Goal: Information Seeking & Learning: Check status

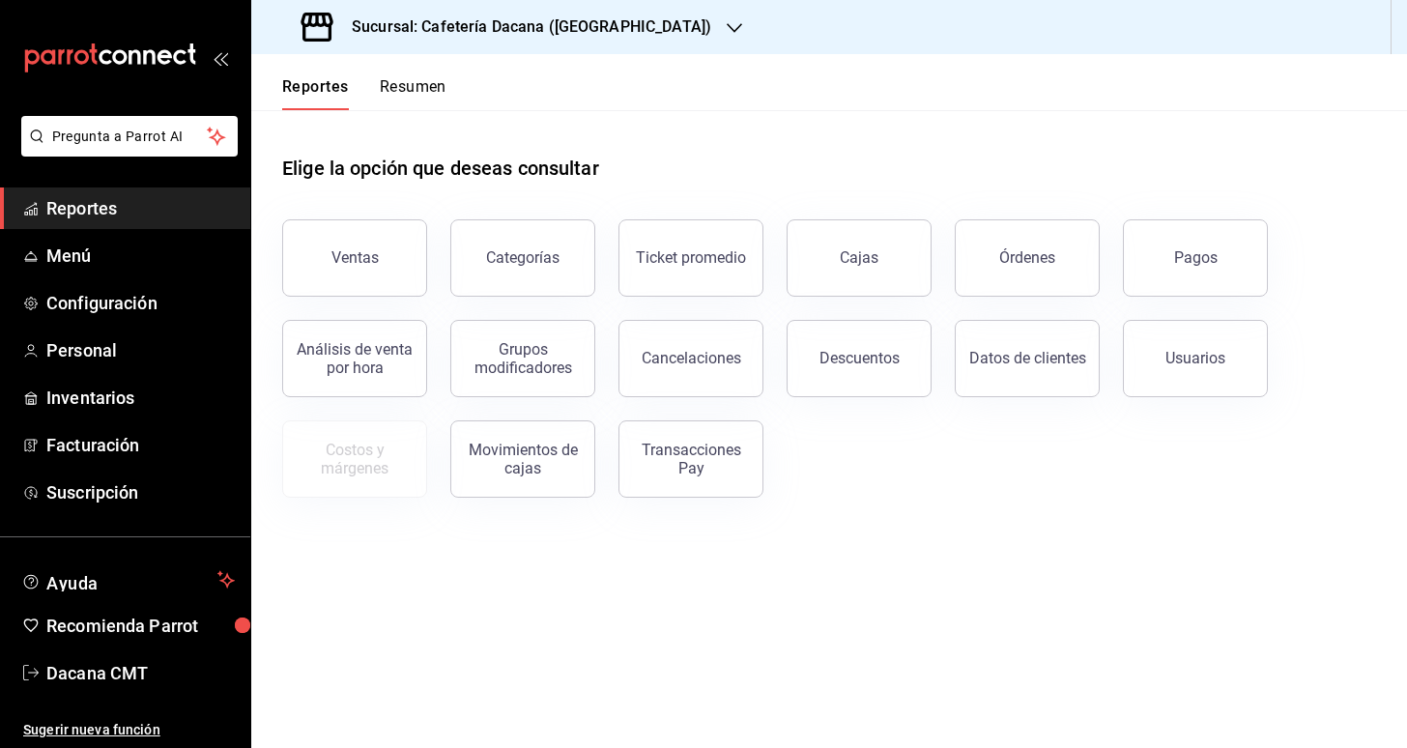
click at [404, 95] on button "Resumen" at bounding box center [413, 93] width 67 height 33
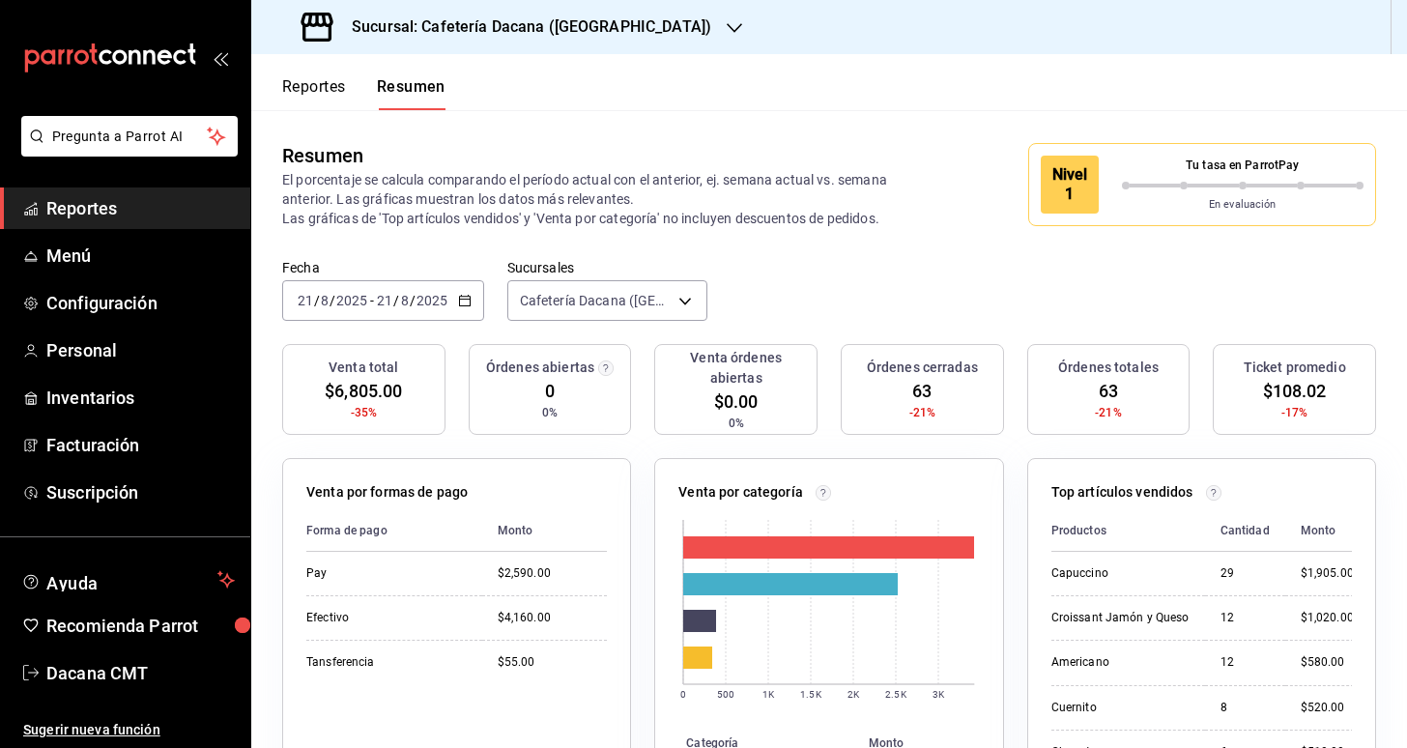
click at [337, 86] on button "Reportes" at bounding box center [314, 93] width 64 height 33
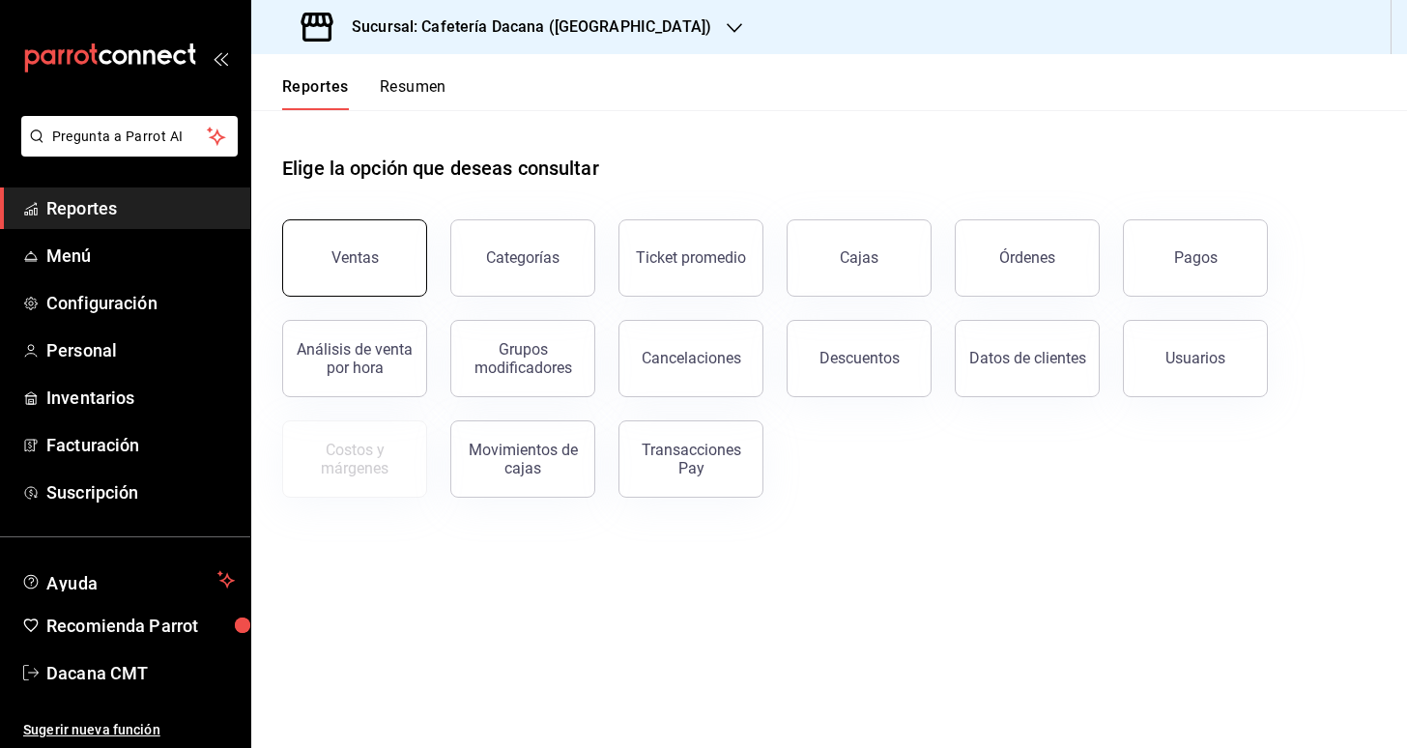
click at [391, 255] on button "Ventas" at bounding box center [354, 257] width 145 height 77
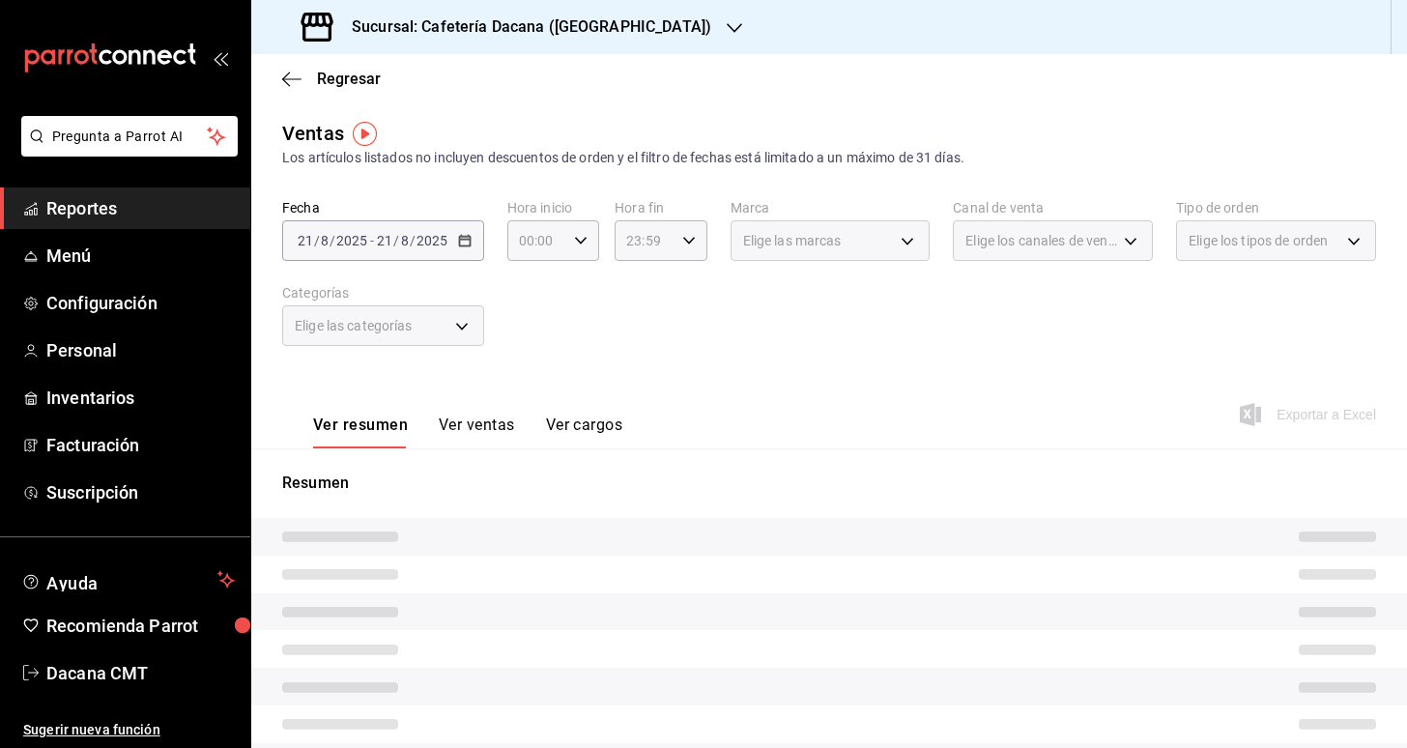
click at [452, 238] on div "2025-08-21 21 / 8 / 2025 - 2025-08-21 21 / 8 / 2025" at bounding box center [383, 240] width 202 height 41
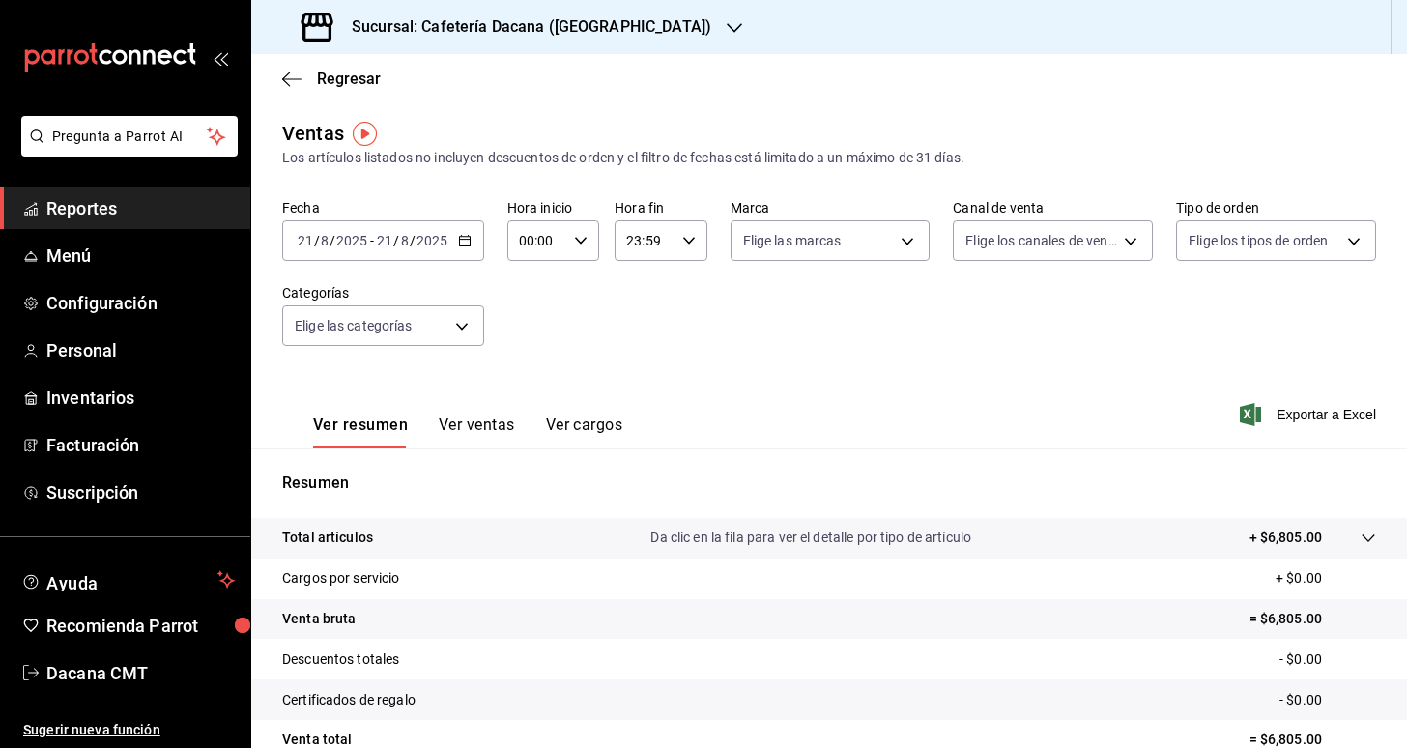
click at [459, 241] on icon "button" at bounding box center [465, 241] width 14 height 14
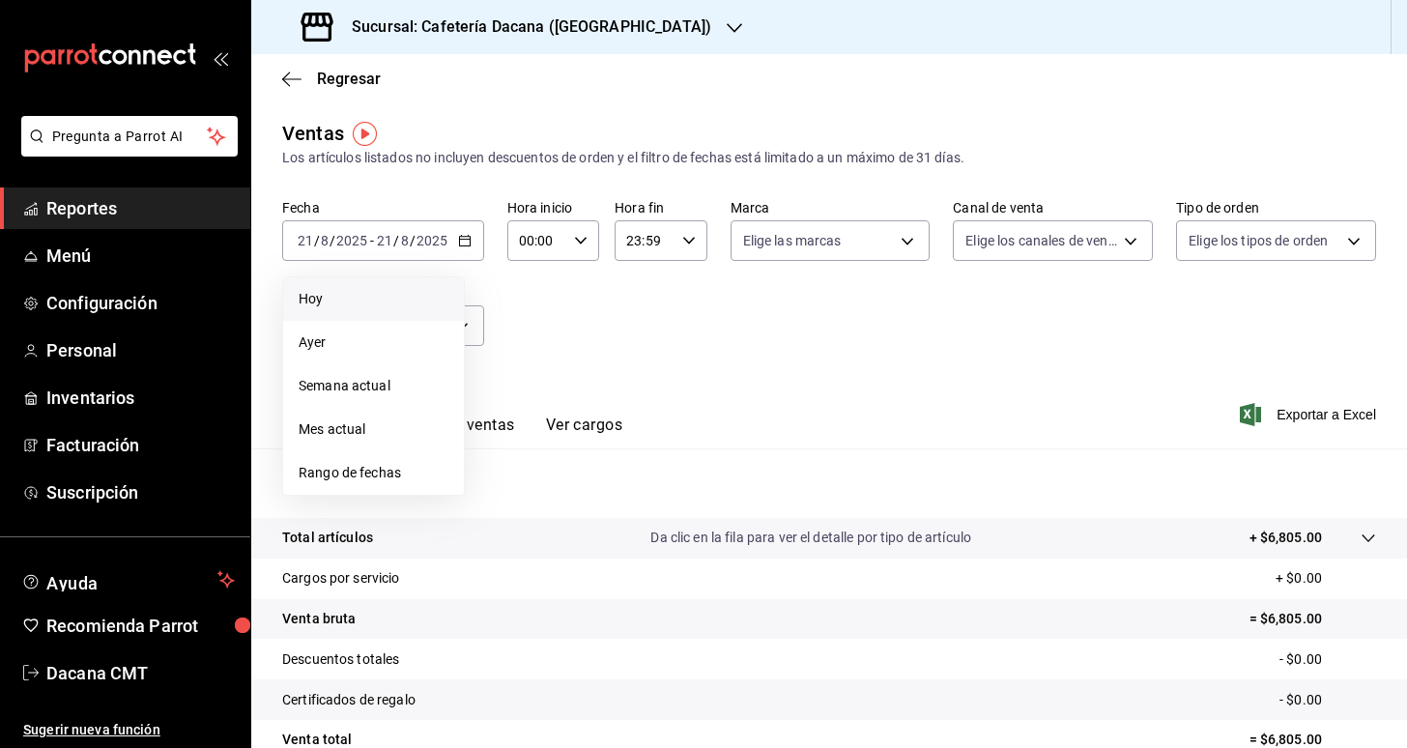
click at [379, 303] on span "Hoy" at bounding box center [374, 299] width 150 height 20
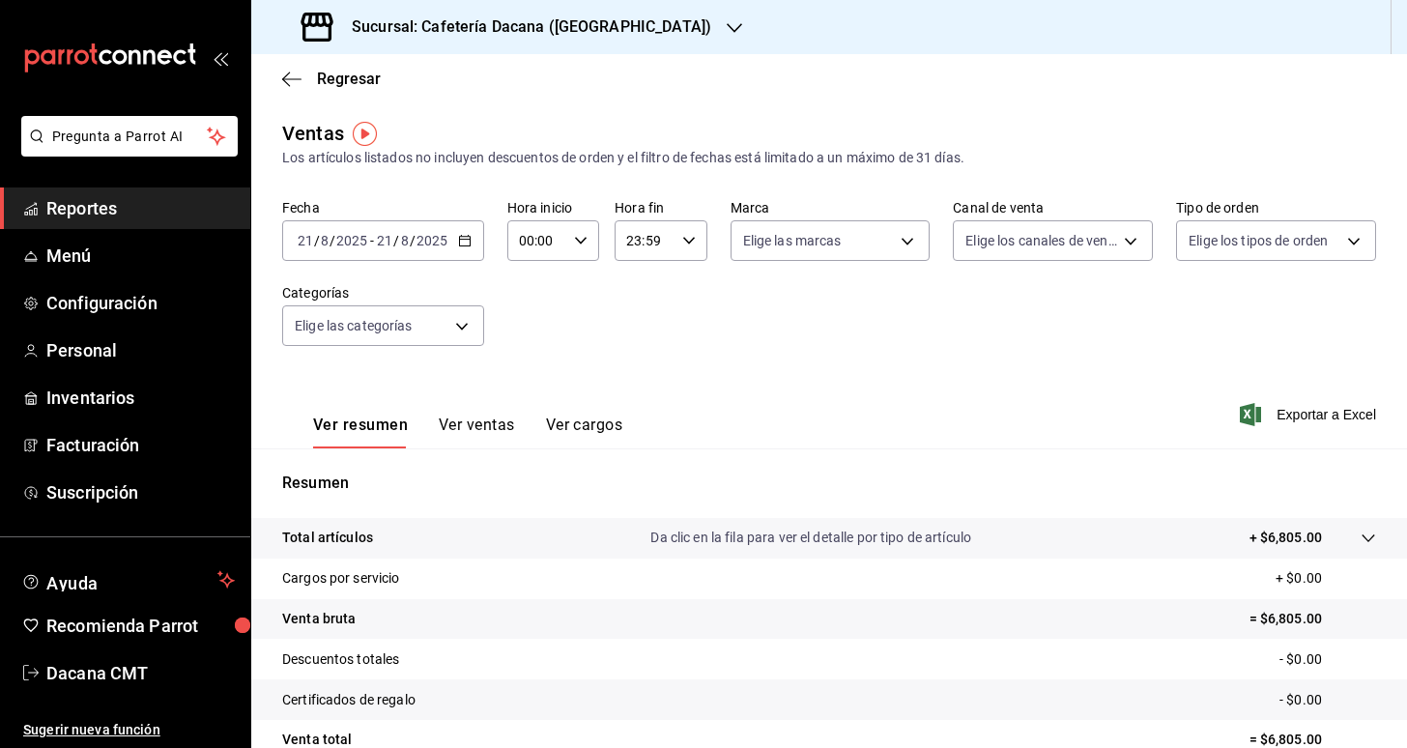
click at [463, 236] on icon "button" at bounding box center [465, 241] width 14 height 14
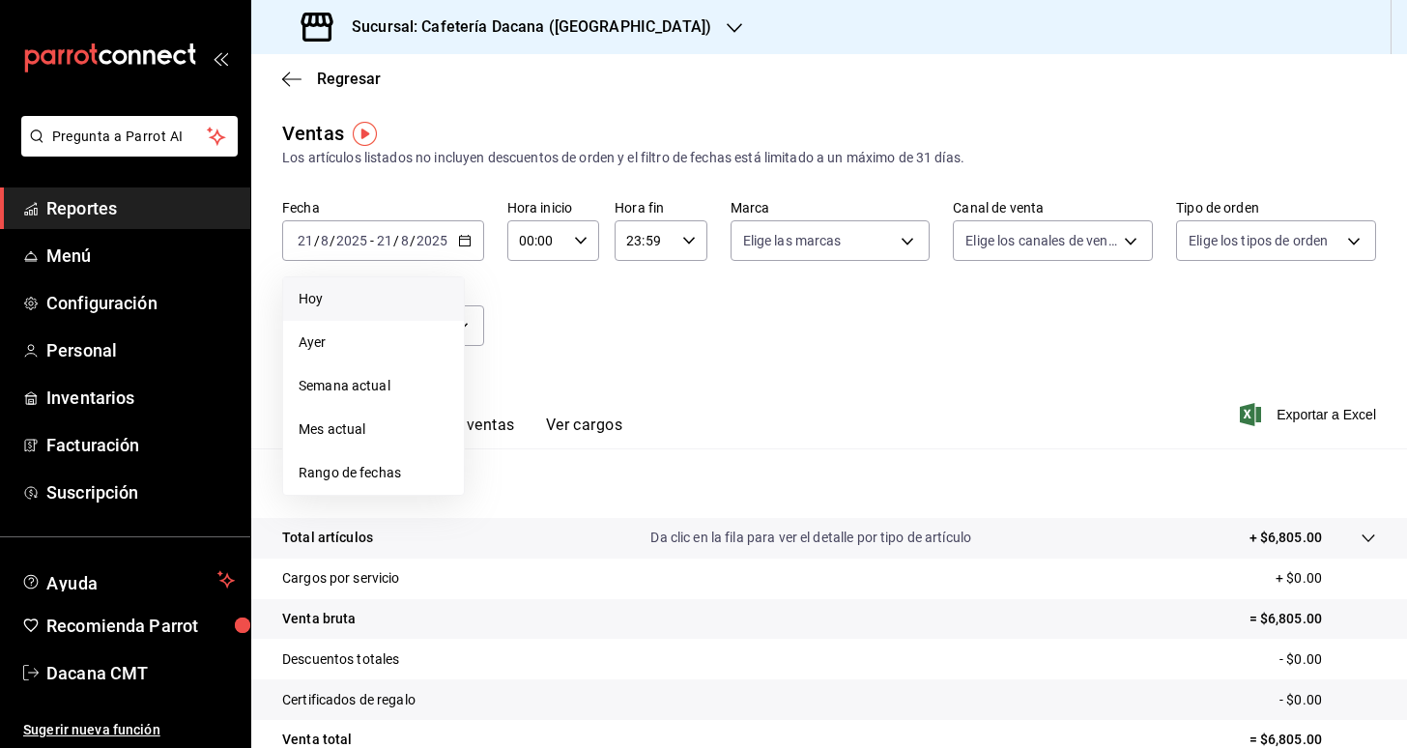
click at [404, 300] on span "Hoy" at bounding box center [374, 299] width 150 height 20
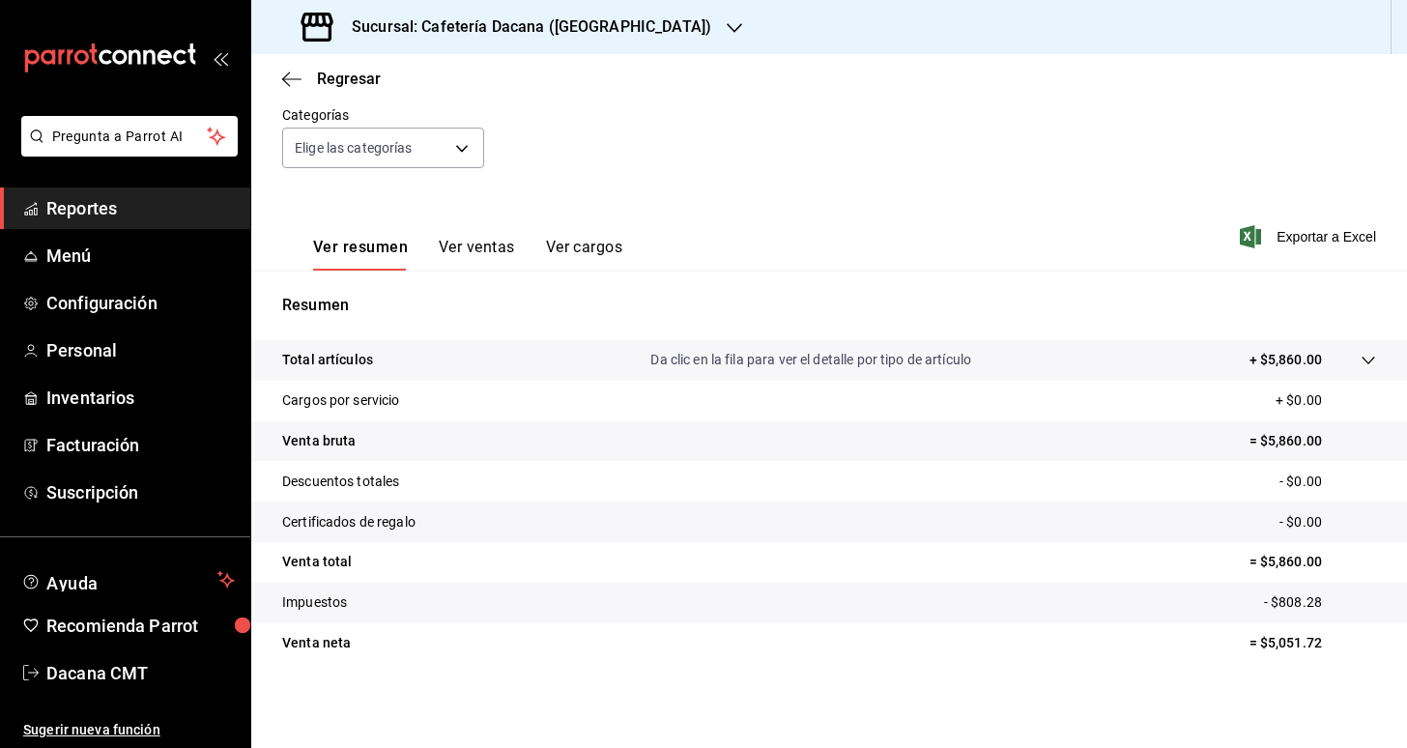
scroll to position [178, 0]
click at [495, 250] on button "Ver ventas" at bounding box center [477, 254] width 76 height 33
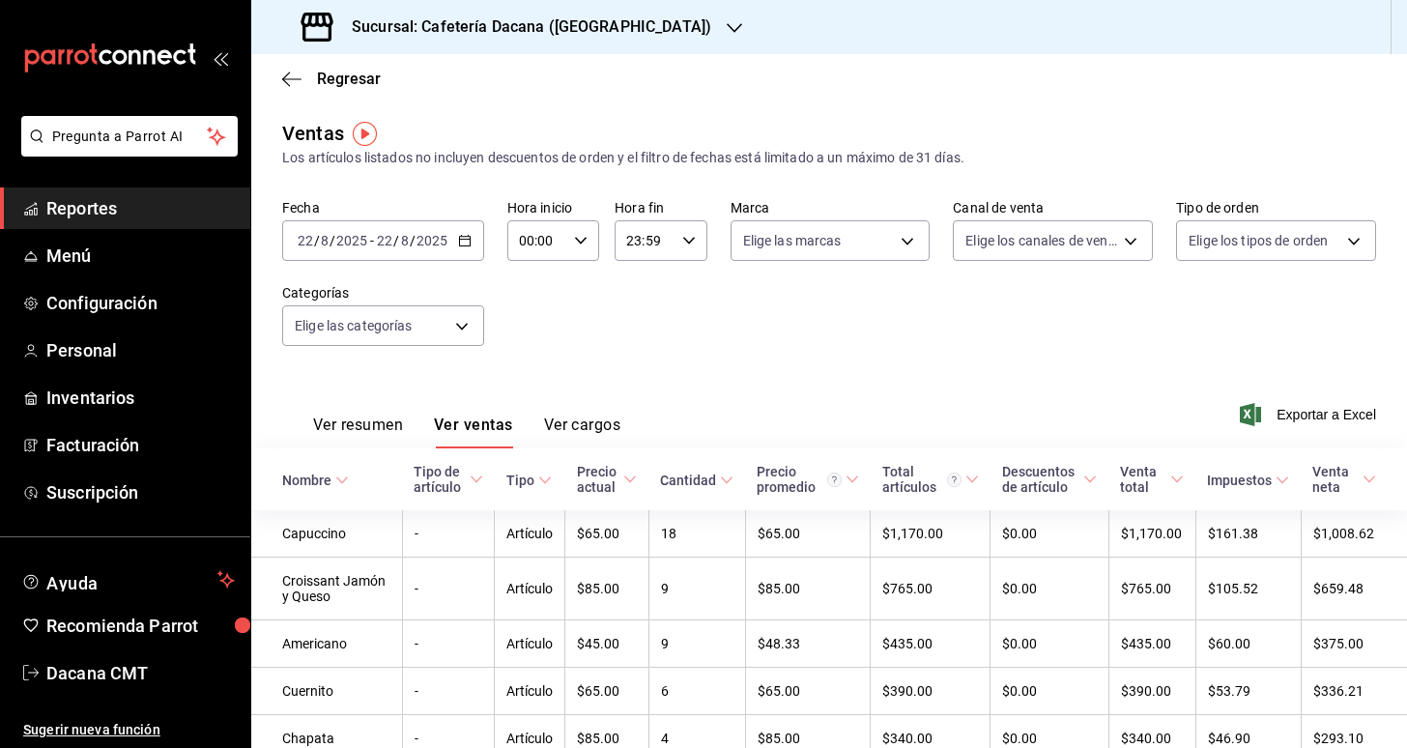
click at [626, 45] on div "Sucursal: Cafetería Dacana ([GEOGRAPHIC_DATA])" at bounding box center [508, 27] width 483 height 54
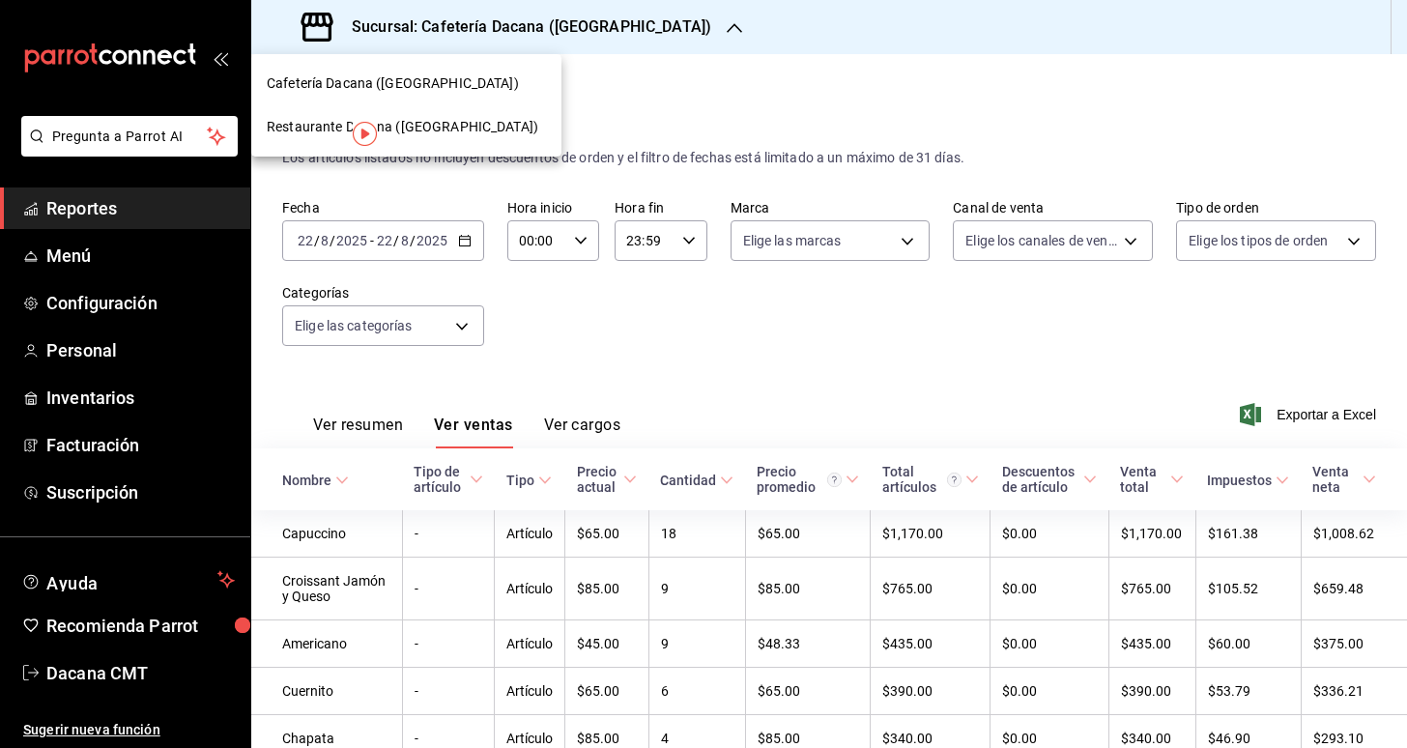
click at [488, 115] on div "Restaurante Dacana ([GEOGRAPHIC_DATA])" at bounding box center [406, 126] width 310 height 43
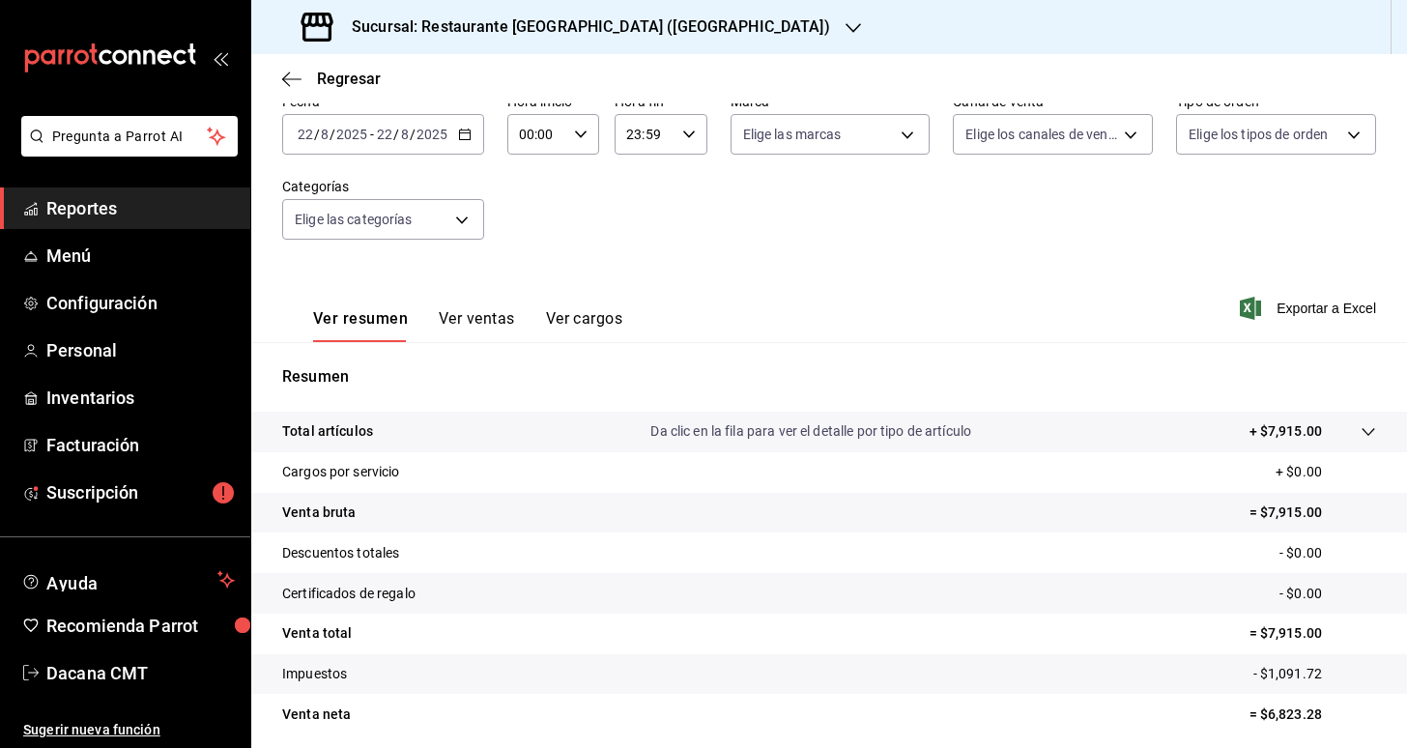
scroll to position [137, 0]
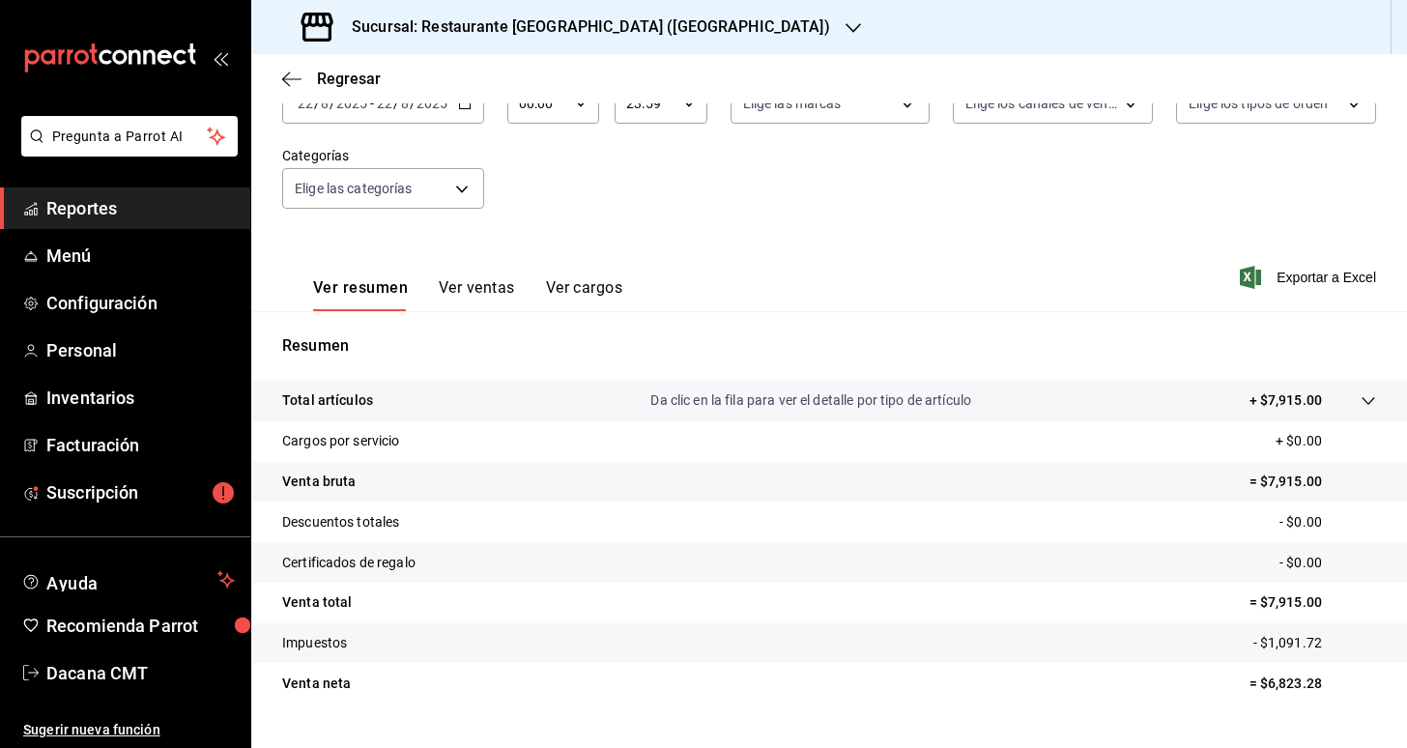
click at [476, 290] on button "Ver ventas" at bounding box center [477, 294] width 76 height 33
